Goal: Task Accomplishment & Management: Use online tool/utility

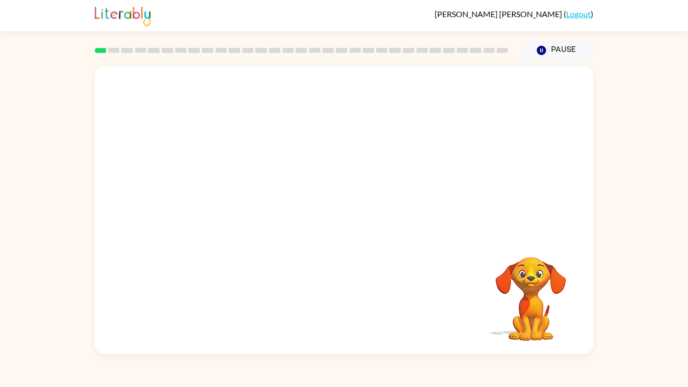
click at [373, 193] on div at bounding box center [344, 150] width 498 height 169
click at [337, 123] on div at bounding box center [344, 150] width 498 height 169
click at [329, 190] on div at bounding box center [344, 150] width 498 height 169
click at [329, 191] on div at bounding box center [344, 150] width 498 height 169
click at [311, 198] on video "Your browser must support playing .mp4 files to use Literably. Please try using…" at bounding box center [344, 150] width 498 height 169
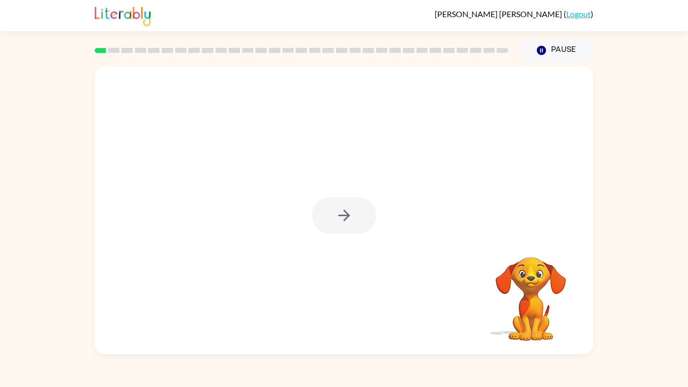
click at [349, 227] on div at bounding box center [344, 215] width 64 height 37
click at [344, 213] on icon "button" at bounding box center [344, 215] width 18 height 18
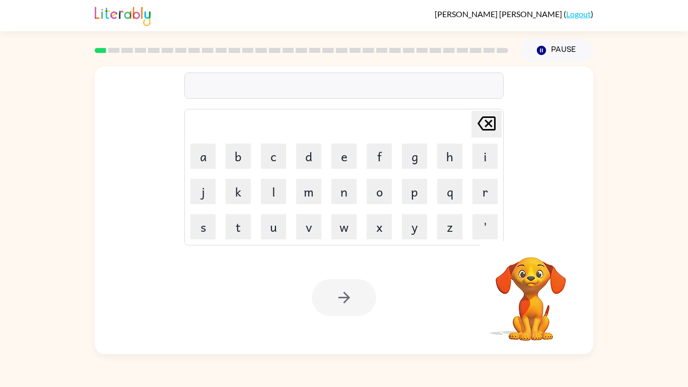
click at [323, 206] on td "m" at bounding box center [308, 191] width 34 height 34
click at [337, 257] on div "Your browser must support playing .mp4 files to use Literably. Please try using…" at bounding box center [344, 297] width 498 height 113
click at [244, 155] on button "b" at bounding box center [238, 155] width 25 height 25
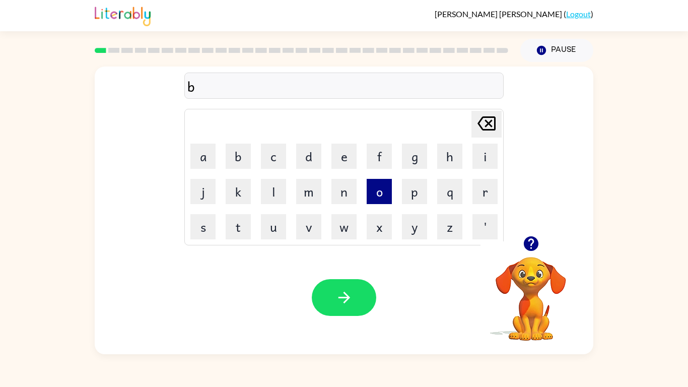
click at [371, 193] on button "o" at bounding box center [378, 191] width 25 height 25
click at [399, 276] on div "Your browser must support playing .mp4 files to use Literably. Please try using…" at bounding box center [344, 297] width 498 height 113
click at [391, 265] on div "Your browser must support playing .mp4 files to use Literably. Please try using…" at bounding box center [344, 297] width 498 height 113
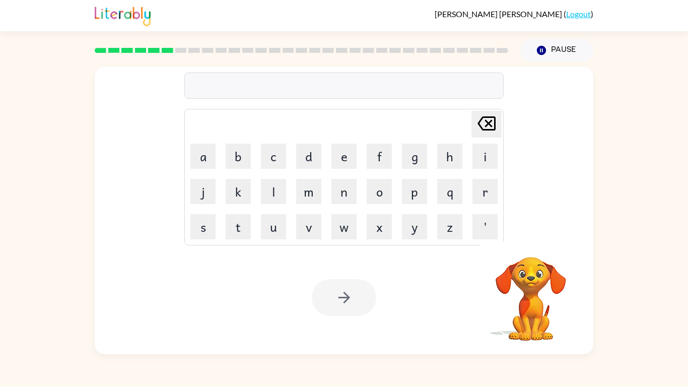
click at [312, 266] on div "Your browser must support playing .mp4 files to use Literably. Please try using…" at bounding box center [344, 297] width 498 height 113
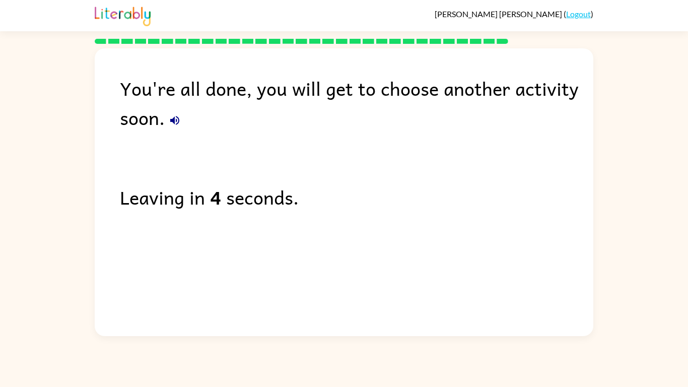
click at [253, 220] on div "You're all done, you will get to choose another activity soon. Leaving in 4 sec…" at bounding box center [344, 189] width 498 height 282
click at [240, 204] on div "Leaving in 2 seconds." at bounding box center [356, 196] width 473 height 29
